Goal: Task Accomplishment & Management: Complete application form

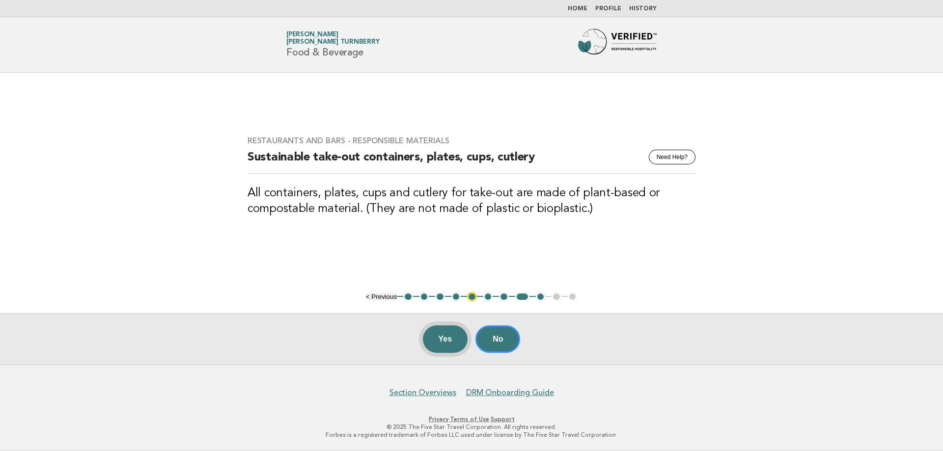
click at [432, 339] on button "Yes" at bounding box center [445, 340] width 45 height 28
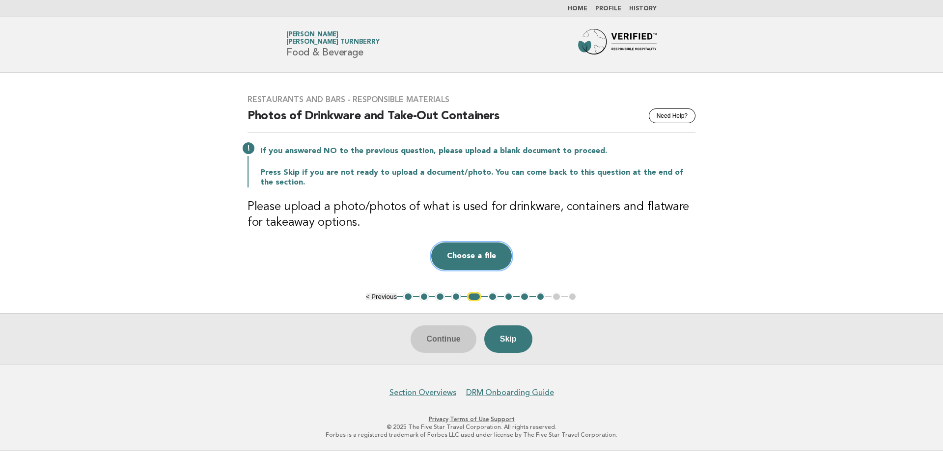
click at [505, 259] on button "Choose a file" at bounding box center [471, 257] width 81 height 28
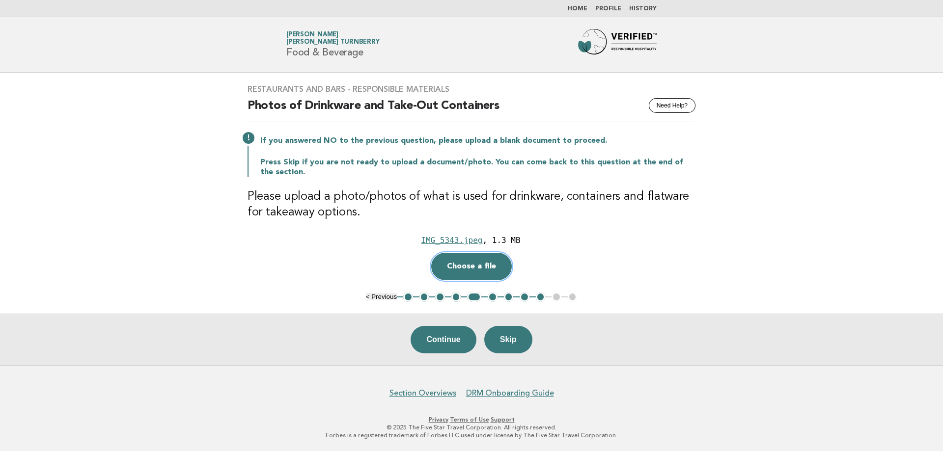
click at [472, 268] on button "Choose a file" at bounding box center [471, 267] width 81 height 28
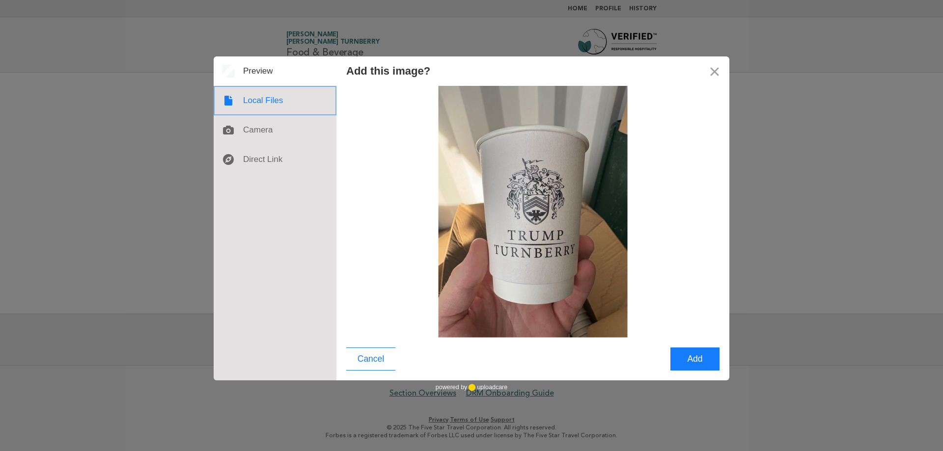
click at [305, 100] on div at bounding box center [275, 100] width 123 height 29
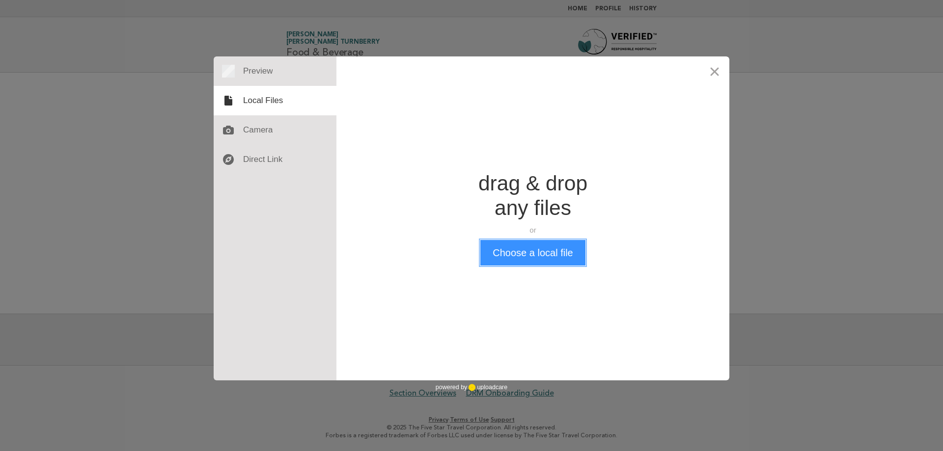
click at [558, 253] on button "Choose a local file" at bounding box center [532, 253] width 105 height 26
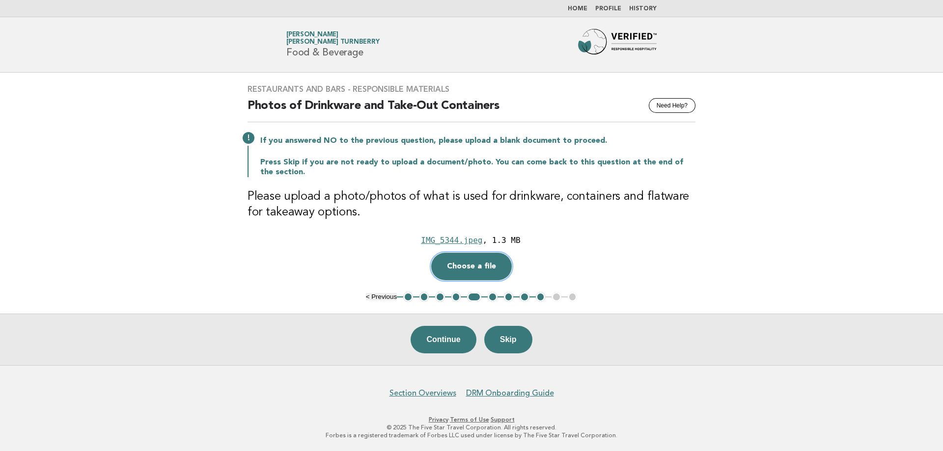
click at [477, 269] on button "Choose a file" at bounding box center [471, 267] width 81 height 28
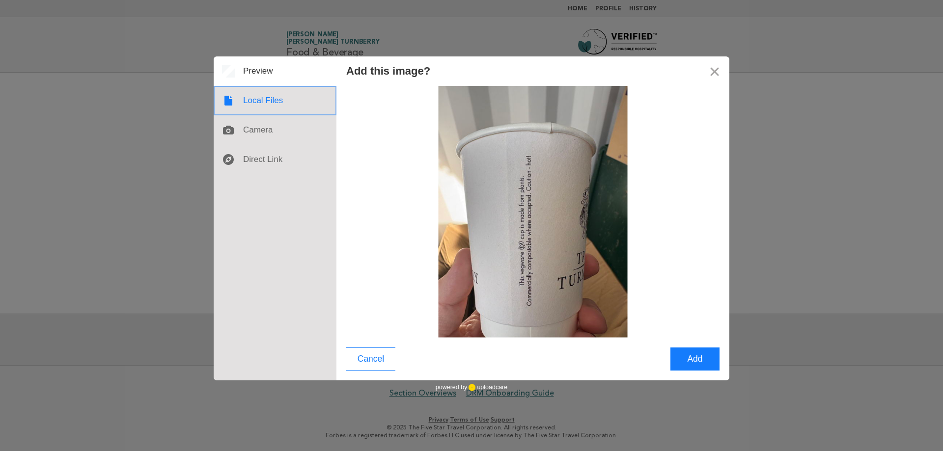
click at [280, 95] on div at bounding box center [275, 100] width 123 height 29
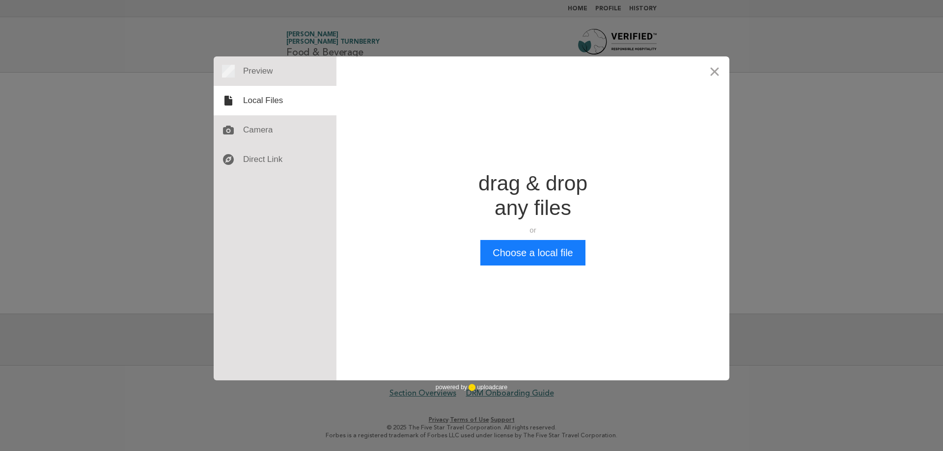
click at [768, 84] on div "Add this image? Cancel Add Drop a file here drag & drop any files or Upload fil…" at bounding box center [471, 225] width 943 height 451
click at [725, 74] on button "Close" at bounding box center [714, 70] width 29 height 29
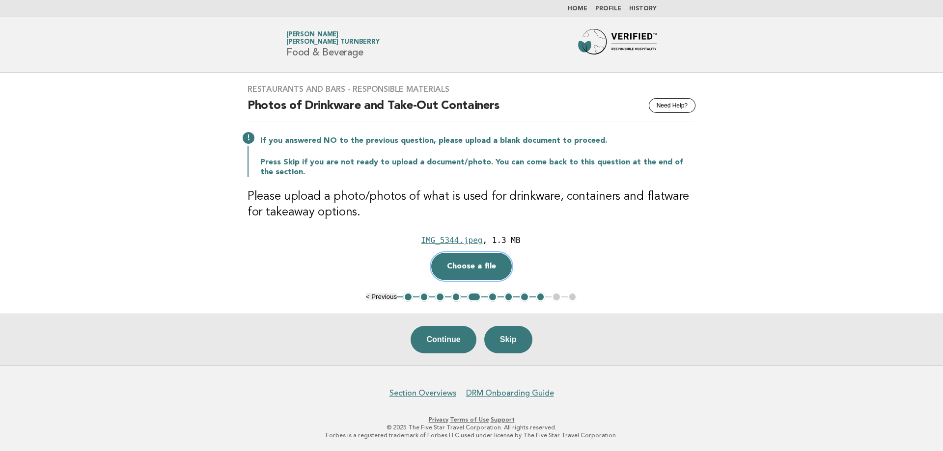
click at [461, 267] on button "Choose a file" at bounding box center [471, 267] width 81 height 28
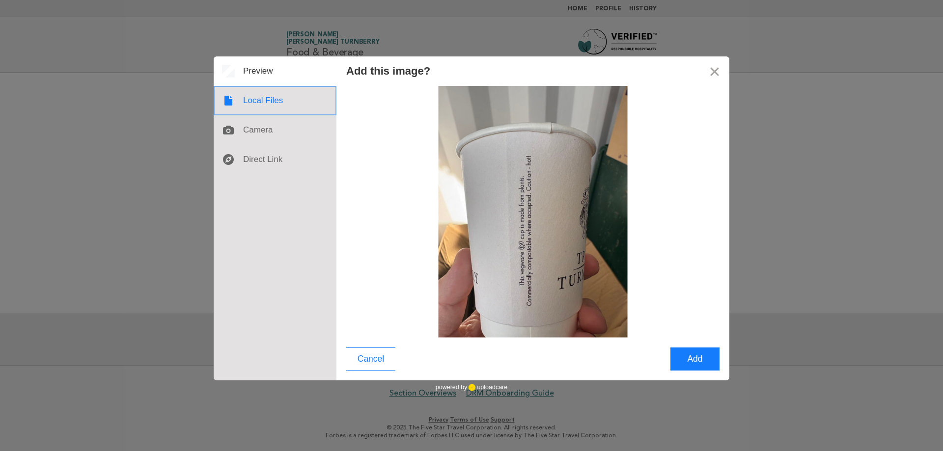
click at [260, 105] on div at bounding box center [275, 100] width 123 height 29
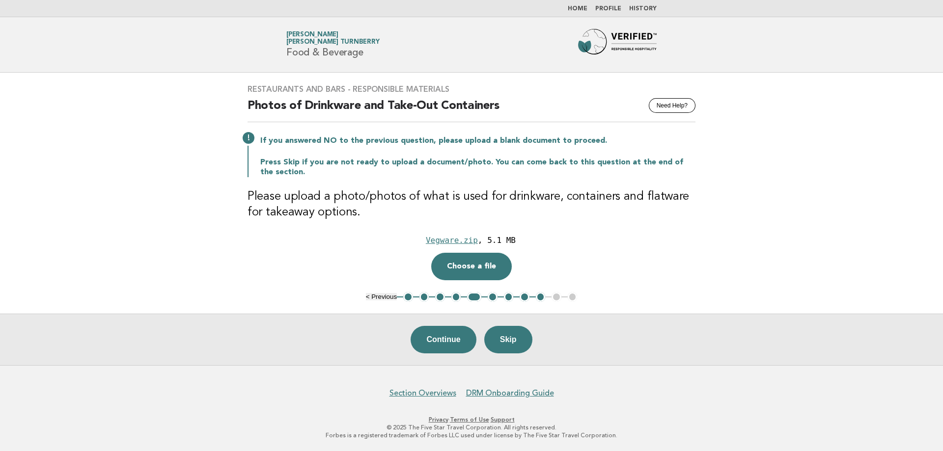
click at [443, 340] on button "Continue" at bounding box center [443, 340] width 65 height 28
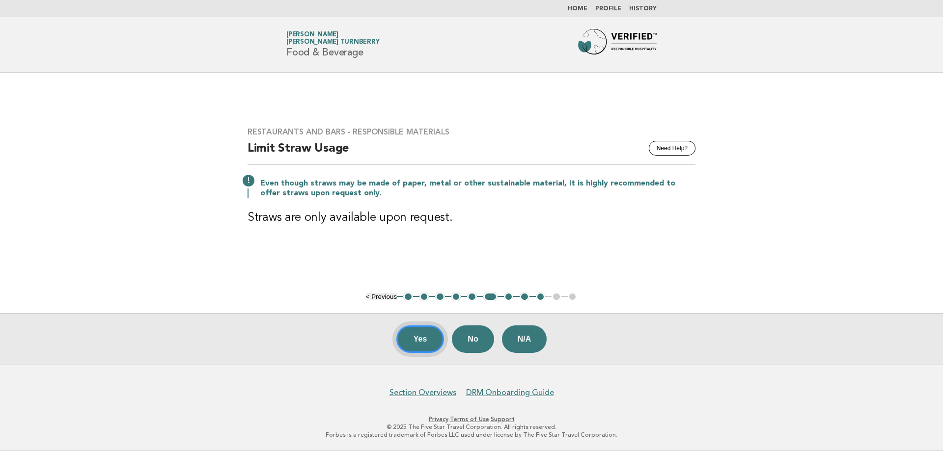
click at [424, 344] on button "Yes" at bounding box center [420, 340] width 48 height 28
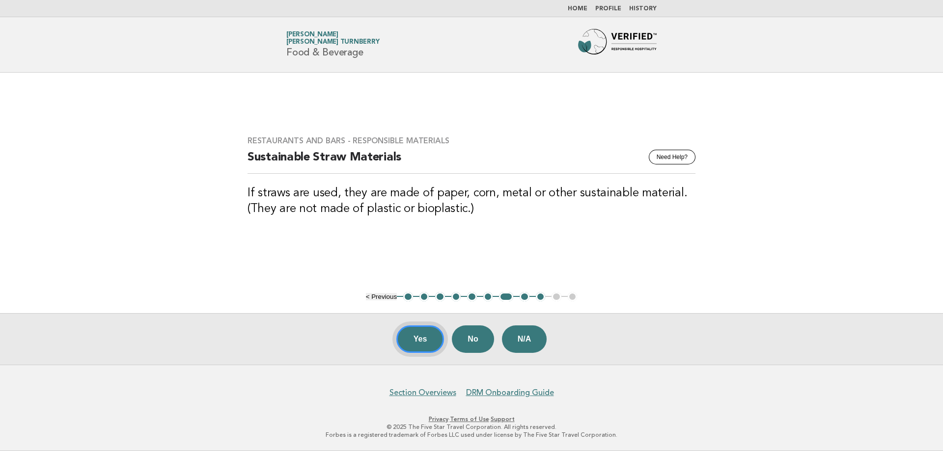
click at [424, 342] on button "Yes" at bounding box center [420, 340] width 48 height 28
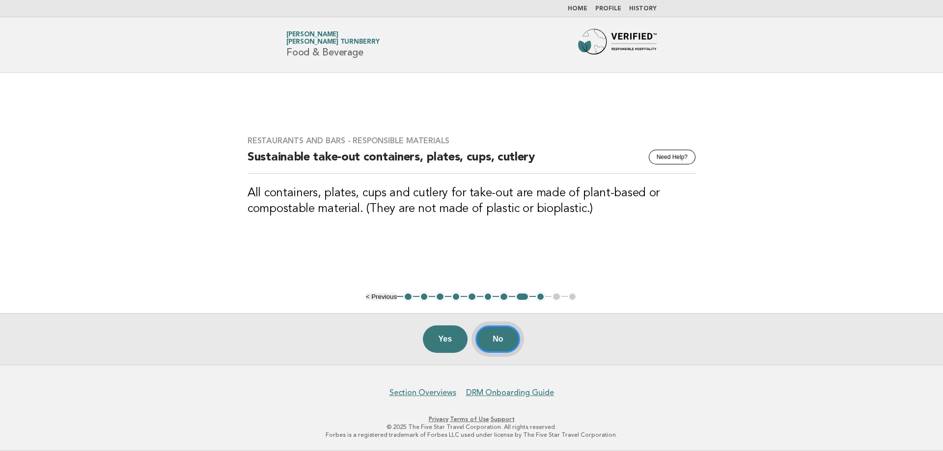
click at [508, 342] on button "No" at bounding box center [498, 340] width 45 height 28
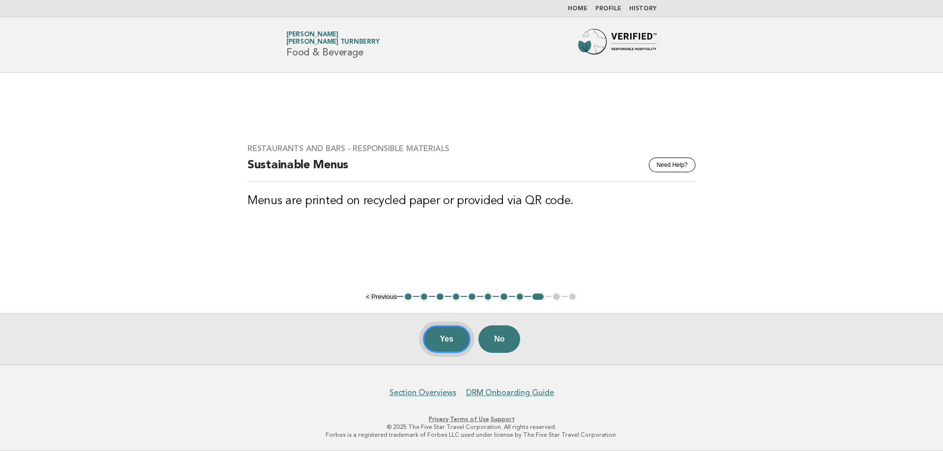
click at [452, 342] on button "Yes" at bounding box center [447, 340] width 48 height 28
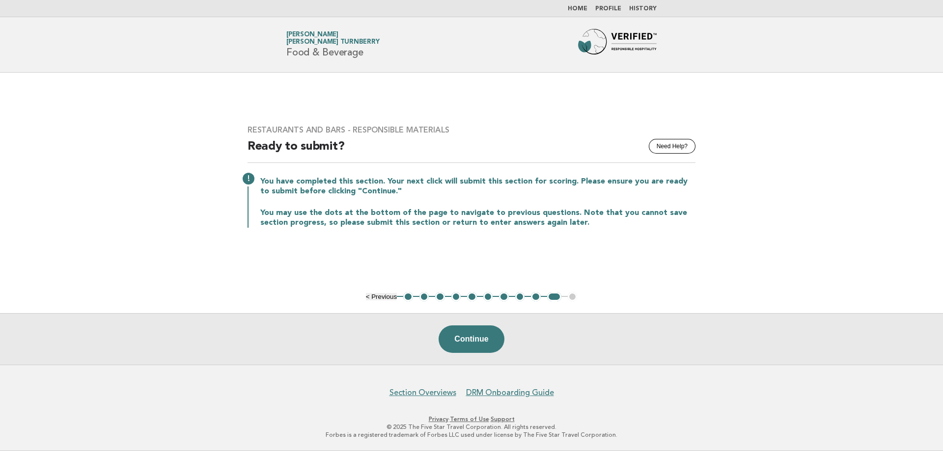
click at [474, 339] on button "Continue" at bounding box center [471, 340] width 65 height 28
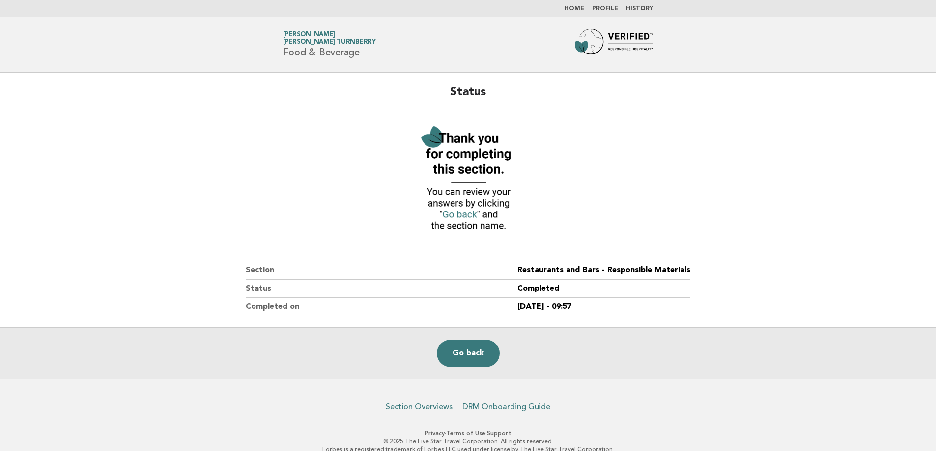
click at [583, 10] on link "Home" at bounding box center [574, 9] width 20 height 6
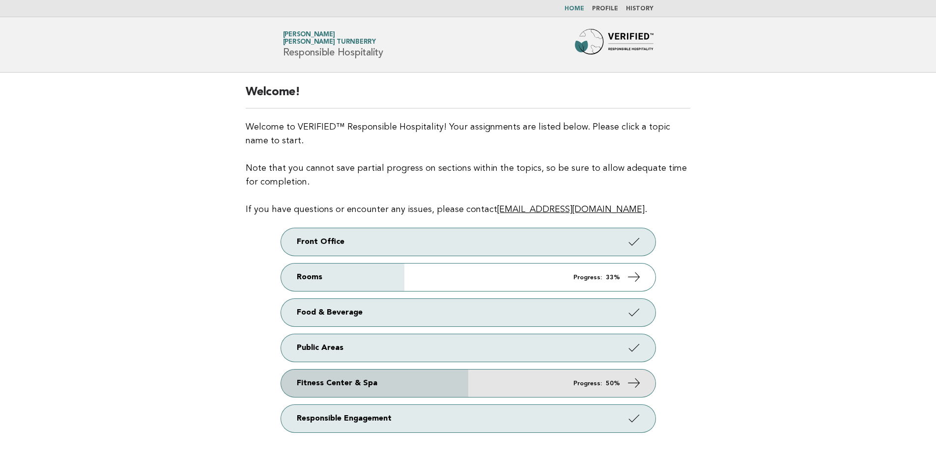
click at [437, 386] on link "Fitness Center & Spa Progress: 50%" at bounding box center [468, 384] width 374 height 28
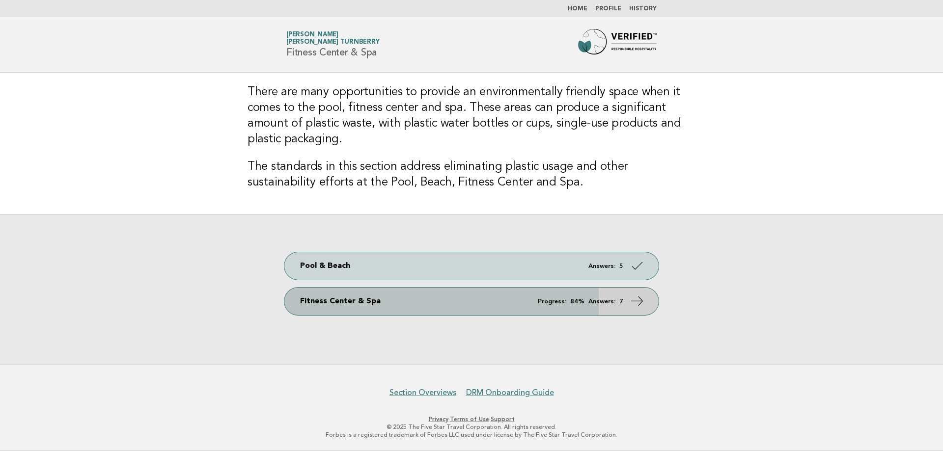
click at [382, 301] on link "Fitness Center & Spa Progress: 84% Answers: 7" at bounding box center [471, 302] width 374 height 28
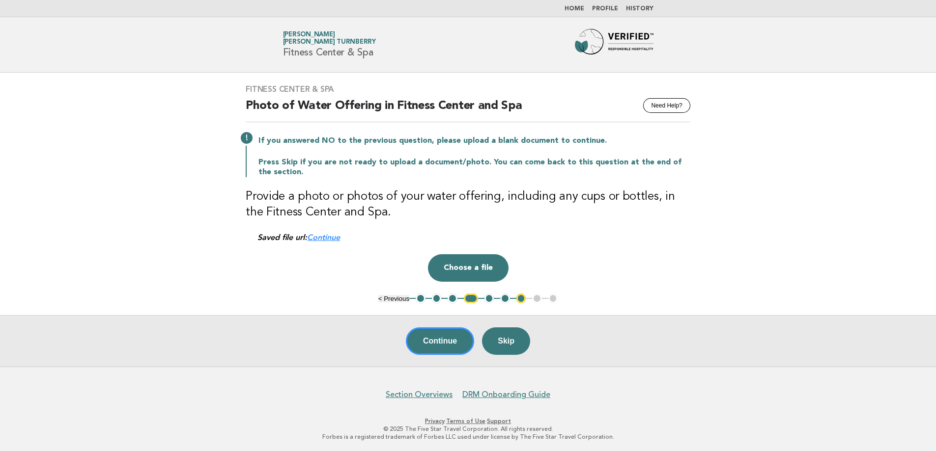
click at [580, 10] on link "Home" at bounding box center [574, 9] width 20 height 6
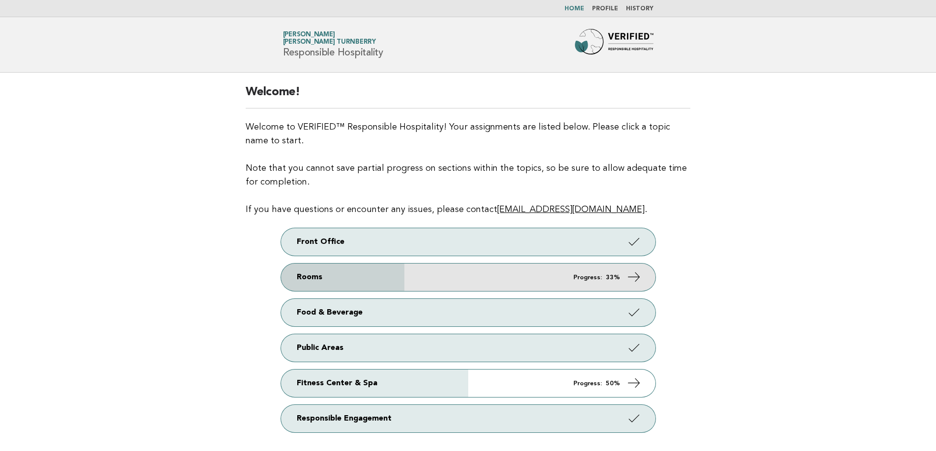
click at [550, 279] on link "Rooms Progress: 33%" at bounding box center [468, 278] width 374 height 28
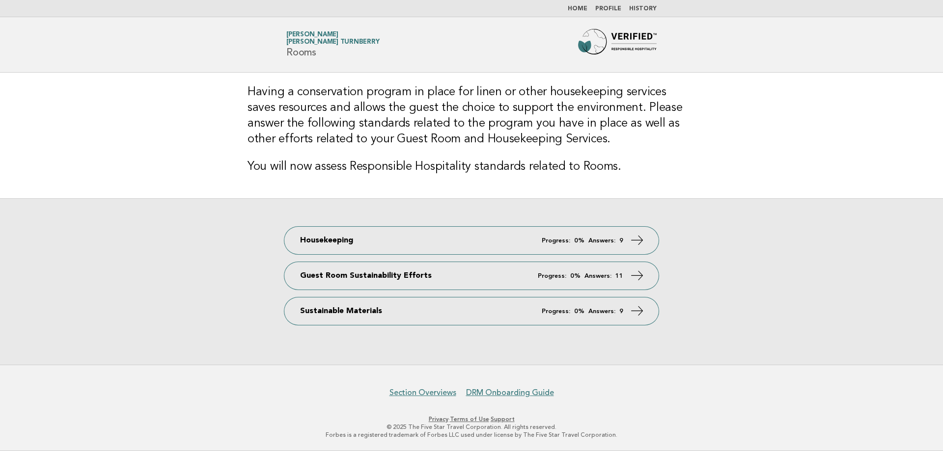
click at [585, 12] on li "Home" at bounding box center [578, 9] width 20 height 8
click at [585, 6] on link "Home" at bounding box center [578, 9] width 20 height 6
click at [581, 8] on link "Home" at bounding box center [578, 9] width 20 height 6
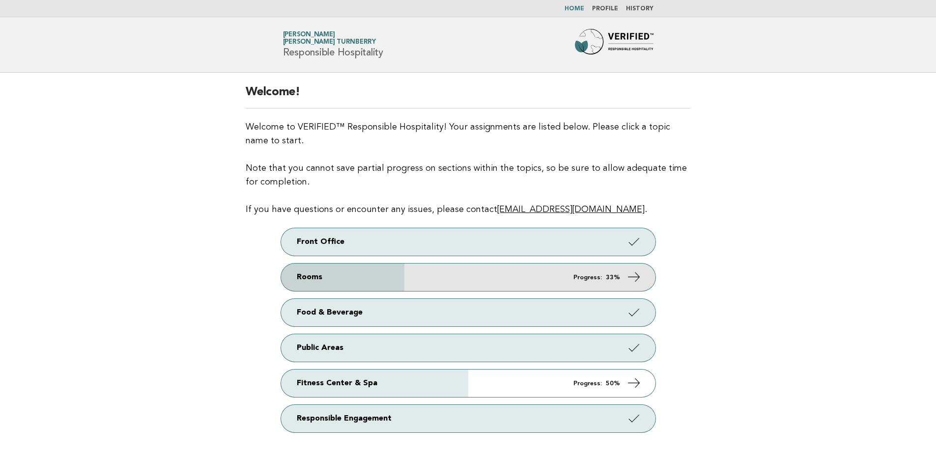
click at [462, 269] on link "Rooms Progress: 33%" at bounding box center [468, 278] width 374 height 28
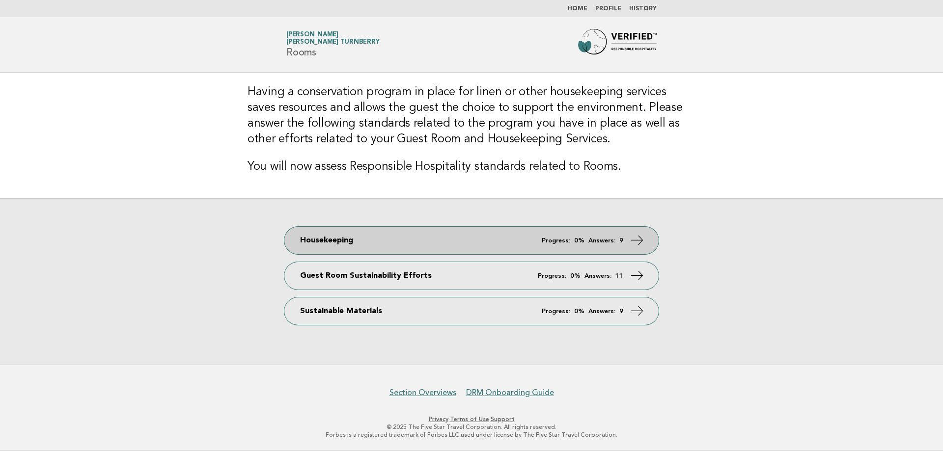
click at [402, 238] on link "Housekeeping Progress: 0% Answers: 9" at bounding box center [471, 241] width 374 height 28
